Goal: Transaction & Acquisition: Purchase product/service

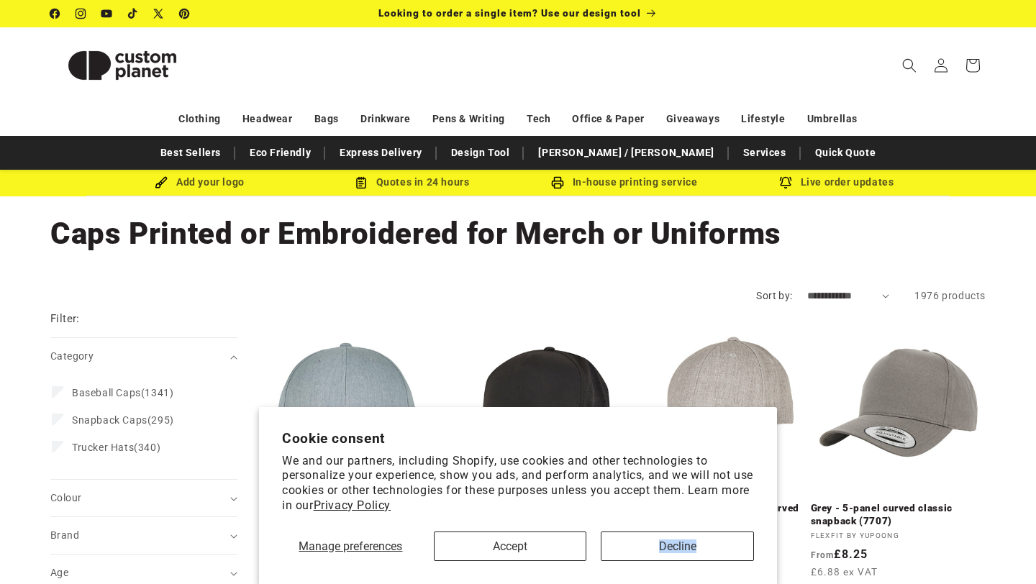
drag, startPoint x: 652, startPoint y: 561, endPoint x: 550, endPoint y: 545, distance: 102.8
click at [550, 545] on section "Cookie consent We and our partners, including Shopify, use cookies and other te…" at bounding box center [518, 495] width 518 height 177
click at [550, 545] on button "Accept" at bounding box center [510, 547] width 153 height 30
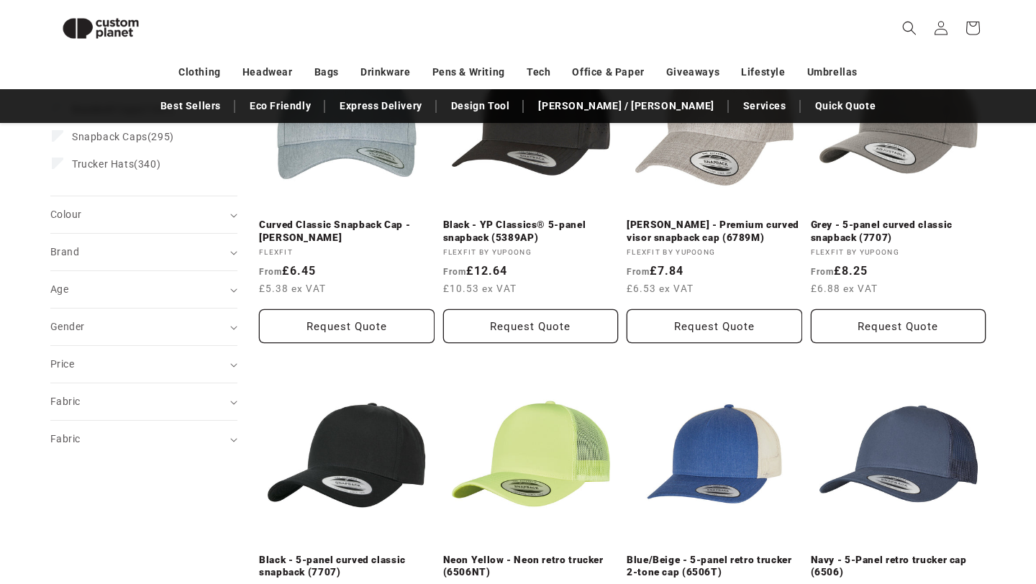
scroll to position [297, 0]
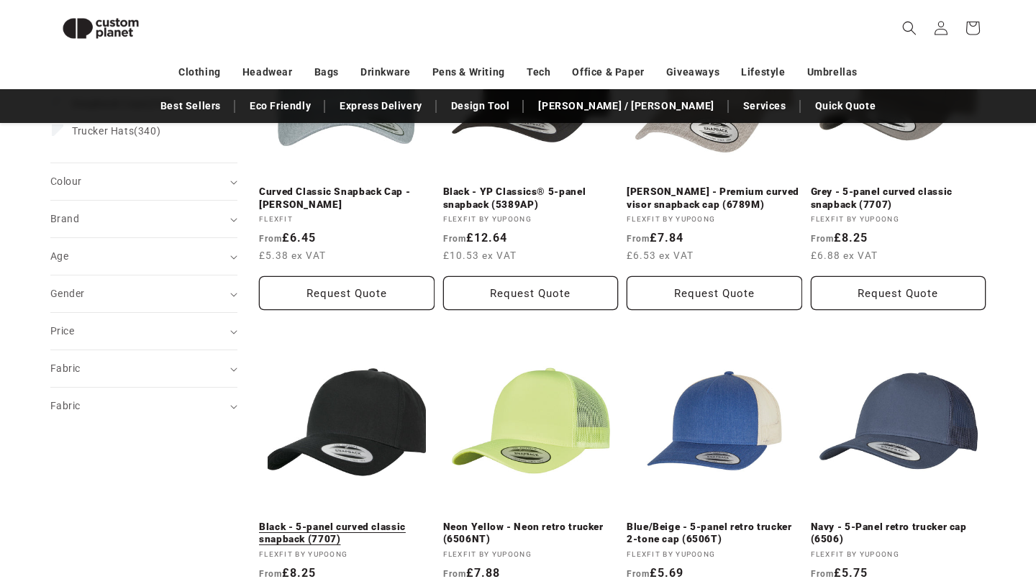
click at [364, 521] on link "Black - 5-panel curved classic snapback (7707)" at bounding box center [347, 533] width 176 height 25
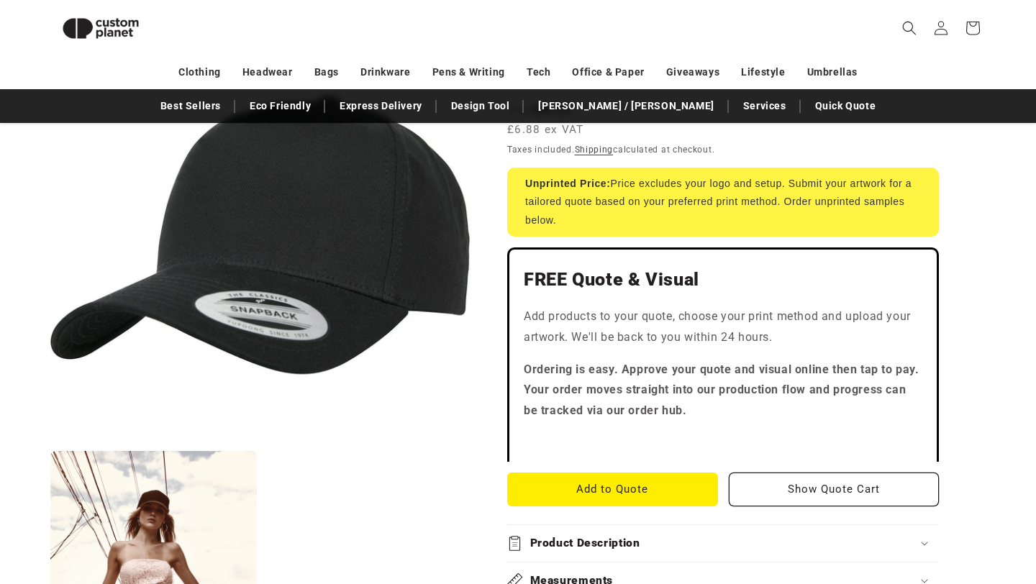
scroll to position [297, 0]
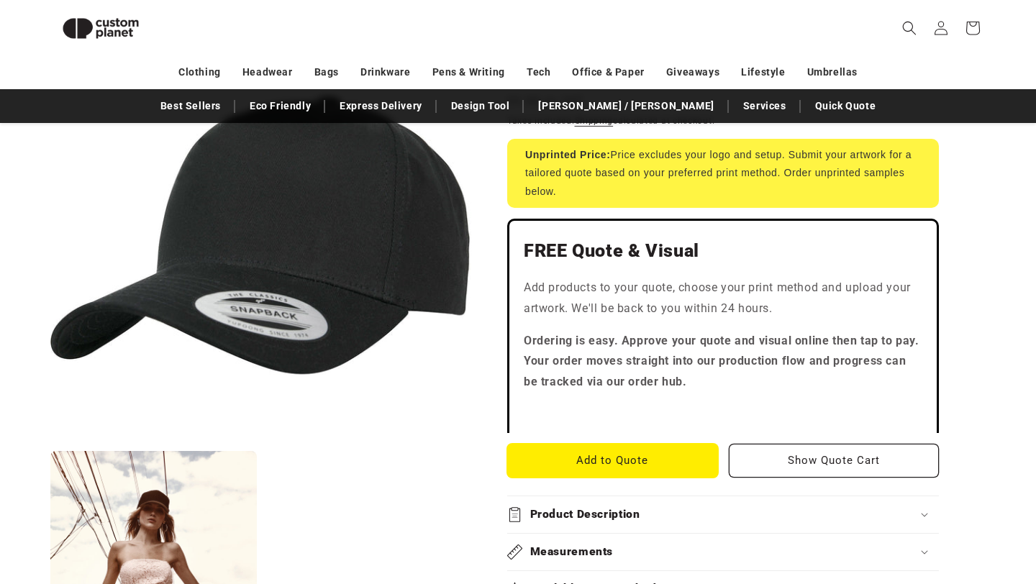
click at [627, 469] on button "Add to Quote" at bounding box center [612, 461] width 211 height 34
